Goal: Information Seeking & Learning: Learn about a topic

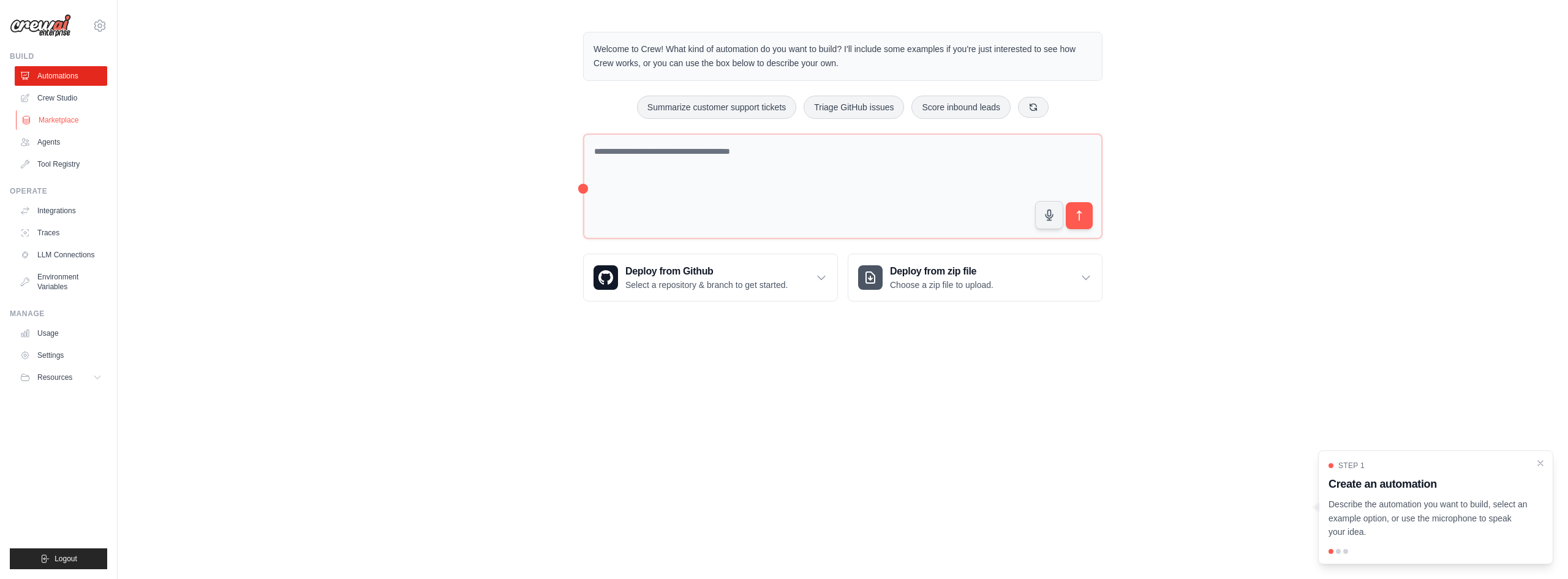
click at [42, 120] on link "Marketplace" at bounding box center [62, 120] width 93 height 20
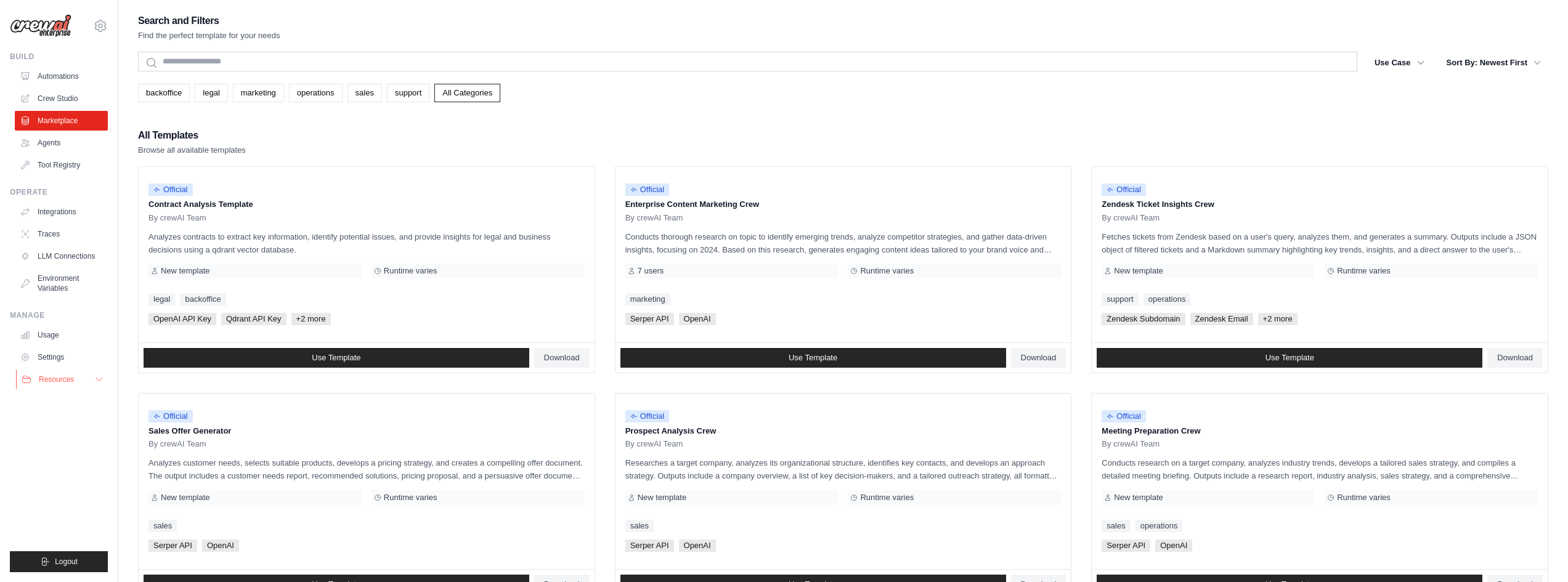
click at [49, 378] on span "Resources" at bounding box center [56, 379] width 35 height 10
click at [51, 459] on span "Video Tutorials" at bounding box center [68, 459] width 49 height 10
